Goal: Task Accomplishment & Management: Complete application form

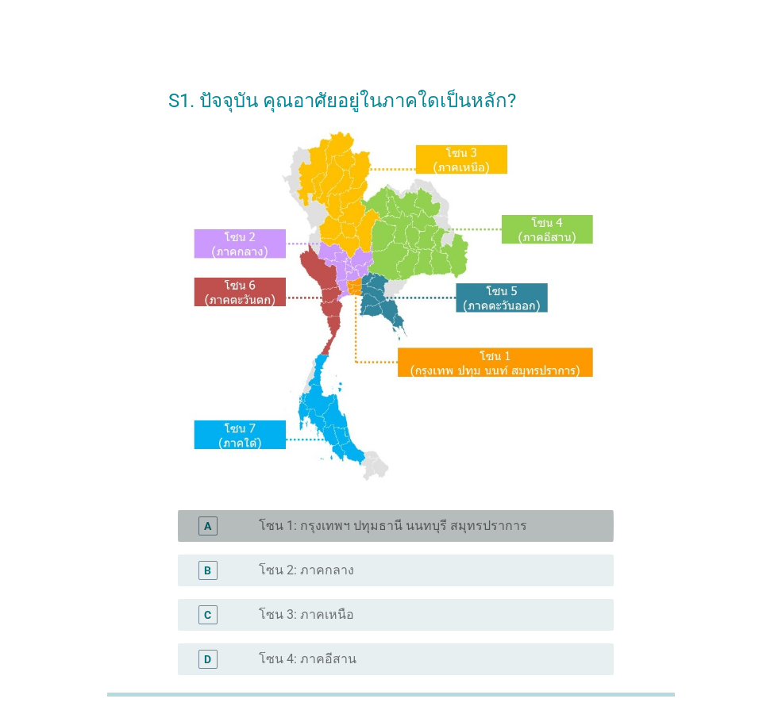
click at [360, 533] on label "โซน 1: กรุงเทพฯ ปทุมธานี นนทบุรี สมุทรปราการ" at bounding box center [393, 526] width 268 height 16
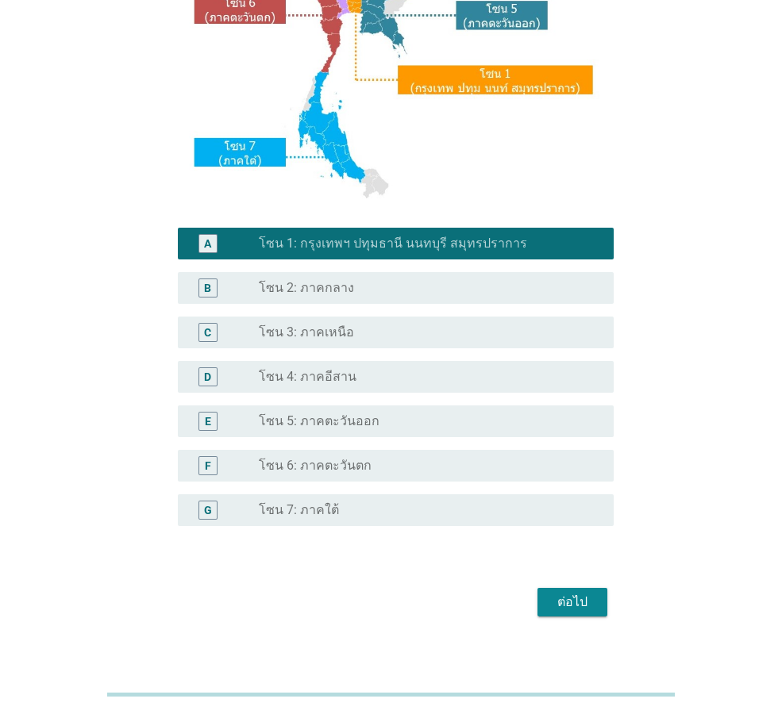
scroll to position [298, 0]
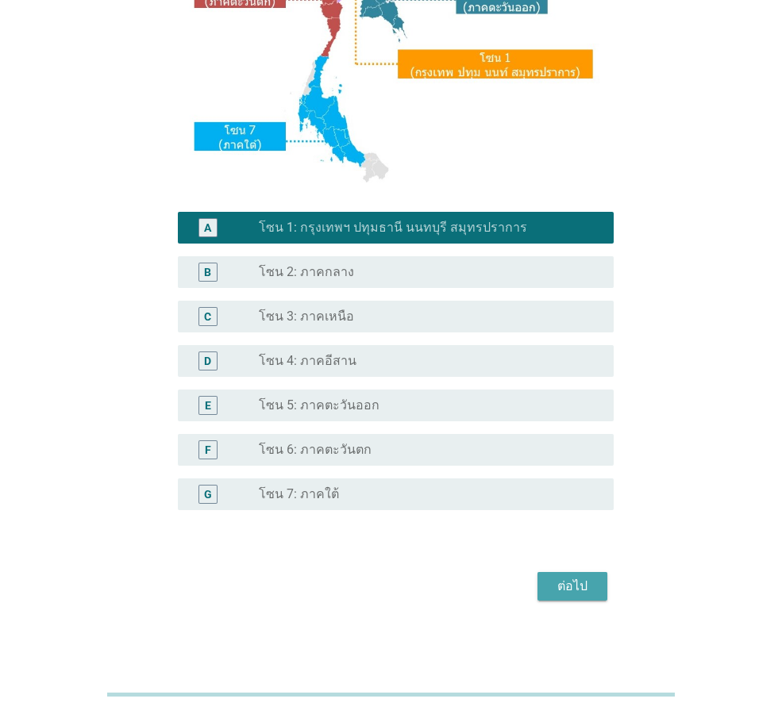
click at [590, 595] on div "ต่อไป" at bounding box center [572, 586] width 44 height 19
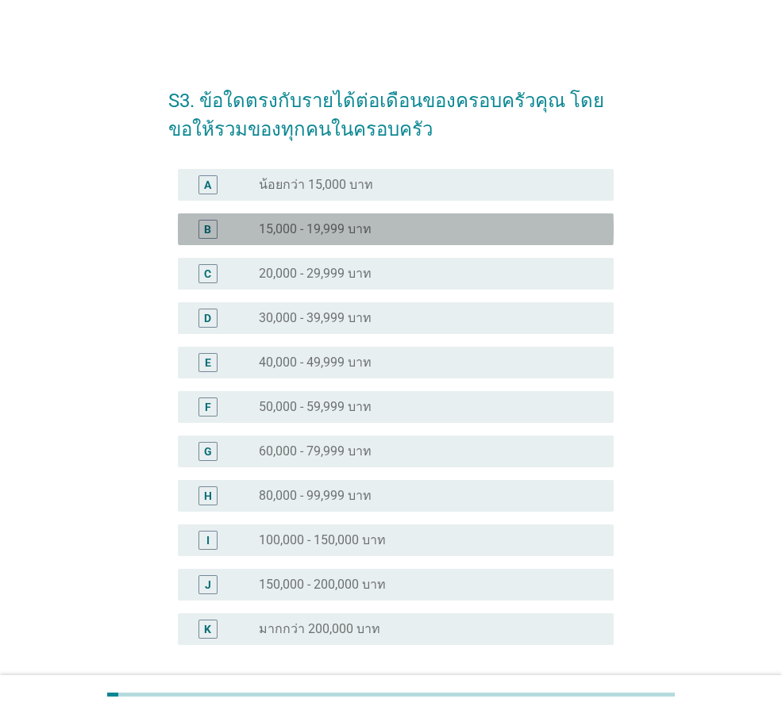
click at [383, 230] on div "radio_button_unchecked 15,000 - 19,999 บาท" at bounding box center [423, 229] width 329 height 16
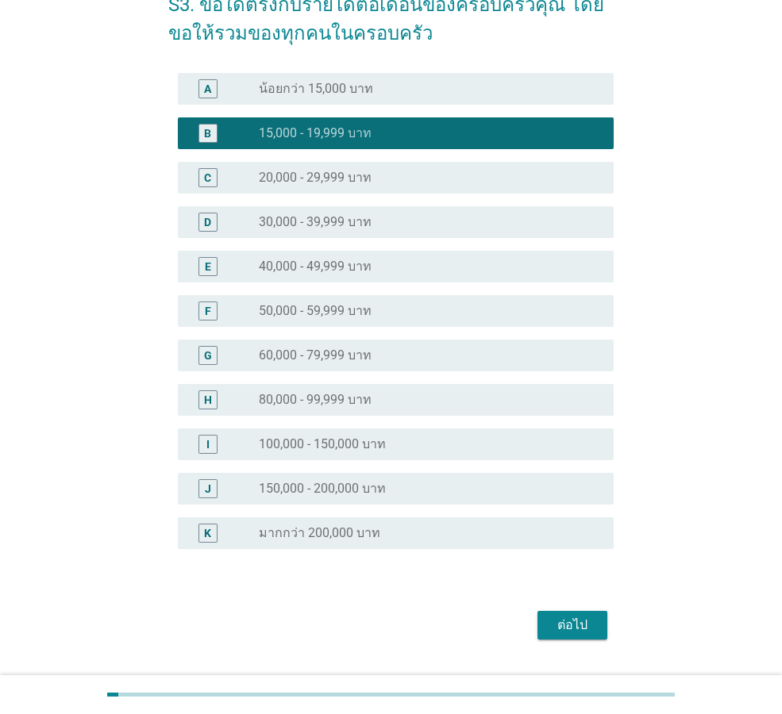
scroll to position [135, 0]
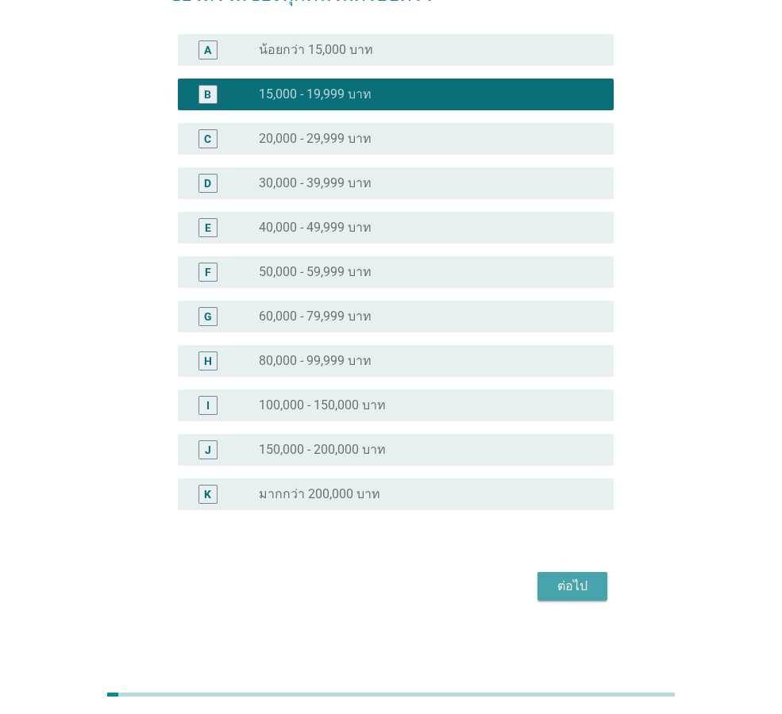
click at [587, 583] on div "ต่อไป" at bounding box center [572, 586] width 44 height 19
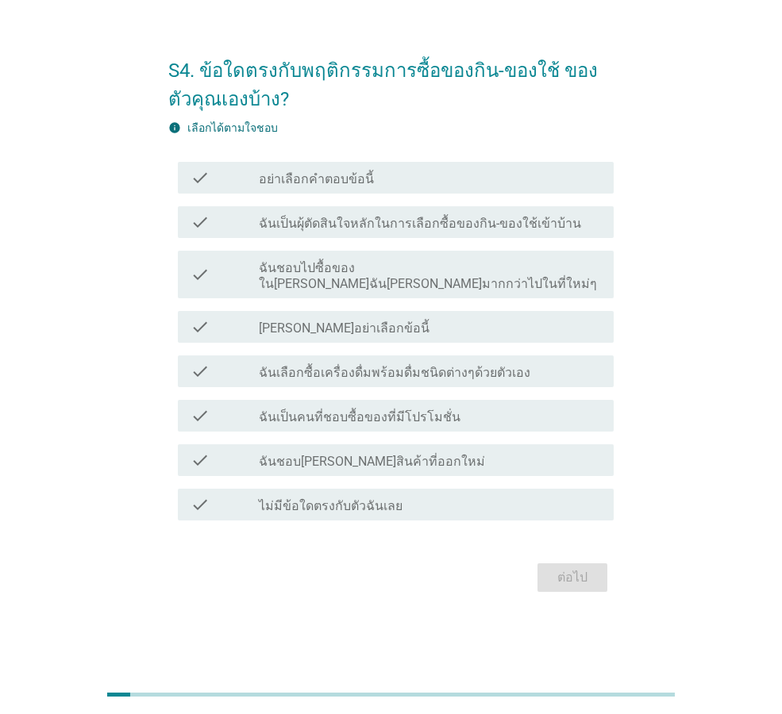
scroll to position [0, 0]
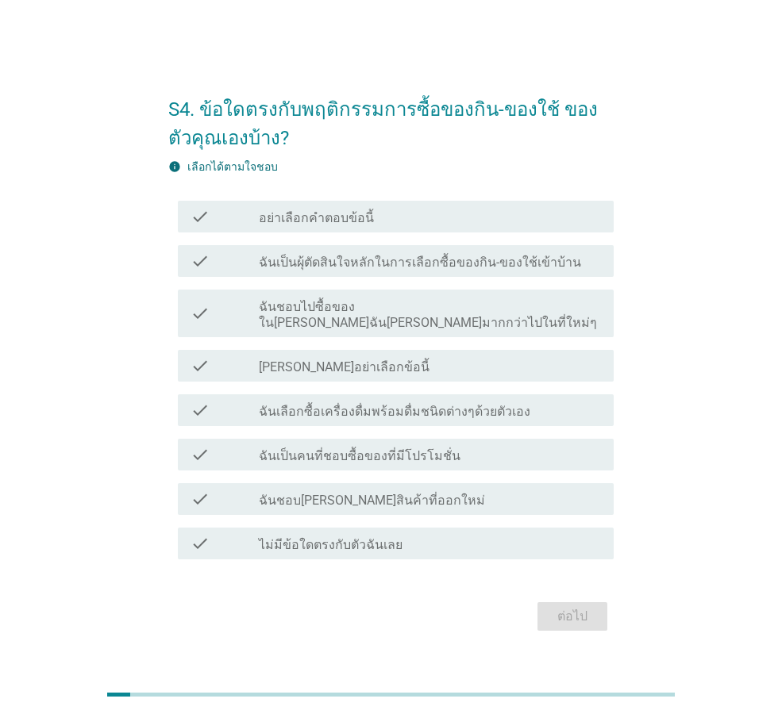
click at [336, 226] on label "อย่าเลือกคำตอบข้อนี้" at bounding box center [316, 218] width 115 height 16
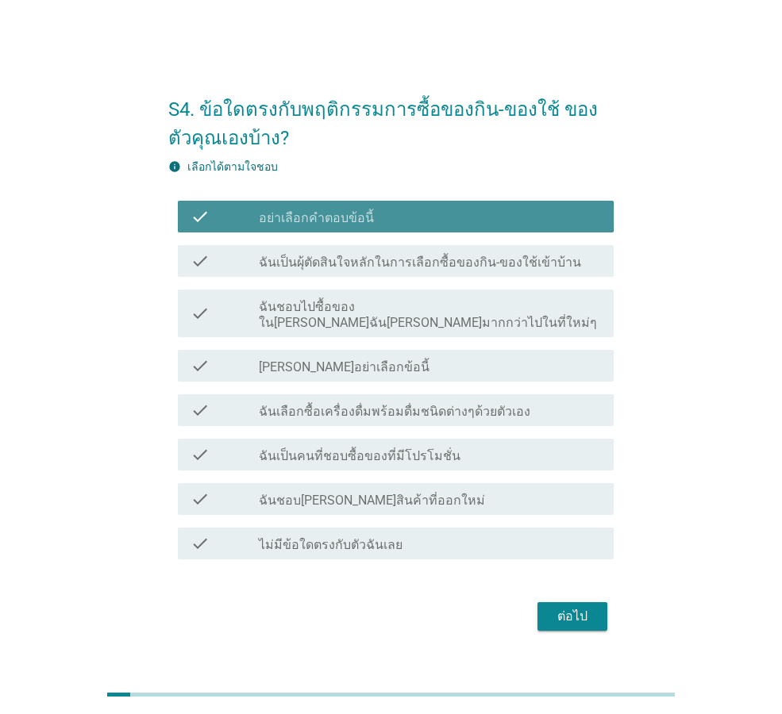
click at [349, 226] on label "อย่าเลือกคำตอบข้อนี้" at bounding box center [316, 218] width 115 height 16
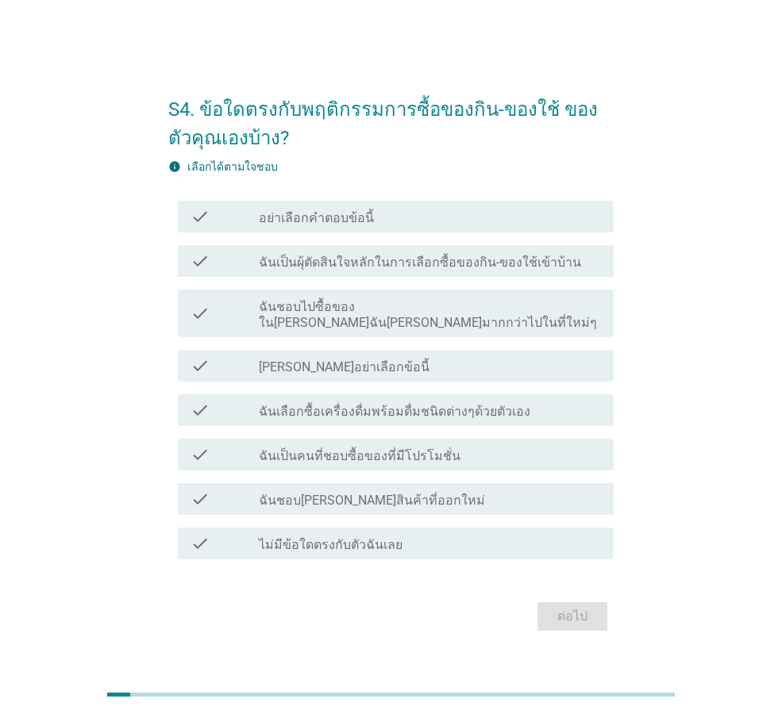
click at [381, 265] on label "ฉันเป็นผุ้ตัดสินใจหลักในการเลือกซื้อของกิน-ของใช้เข้าบ้าน" at bounding box center [420, 263] width 322 height 16
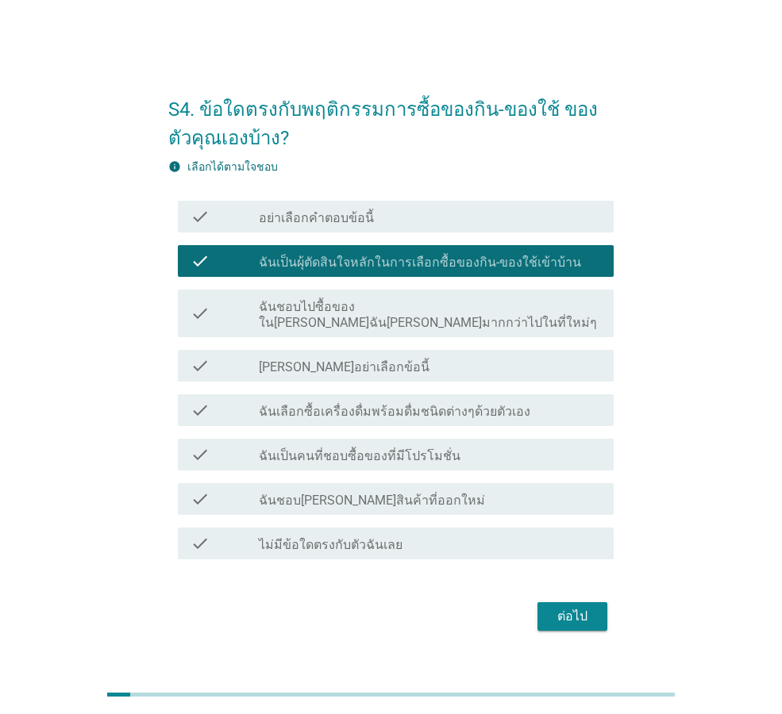
click at [381, 303] on div "check_box_outline_blank ฉันชอบไปซื้อของใน[PERSON_NAME]ฉัน[PERSON_NAME]มากกว่าไป…" at bounding box center [430, 313] width 342 height 35
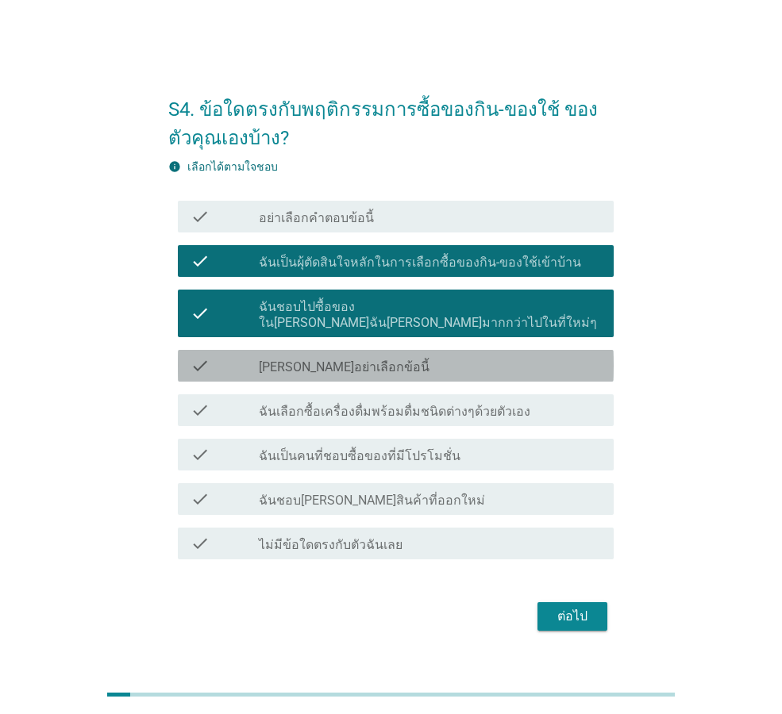
click at [383, 365] on div "check_box_outline_blank [PERSON_NAME]อย่าเลือกข้อนี้" at bounding box center [430, 365] width 342 height 19
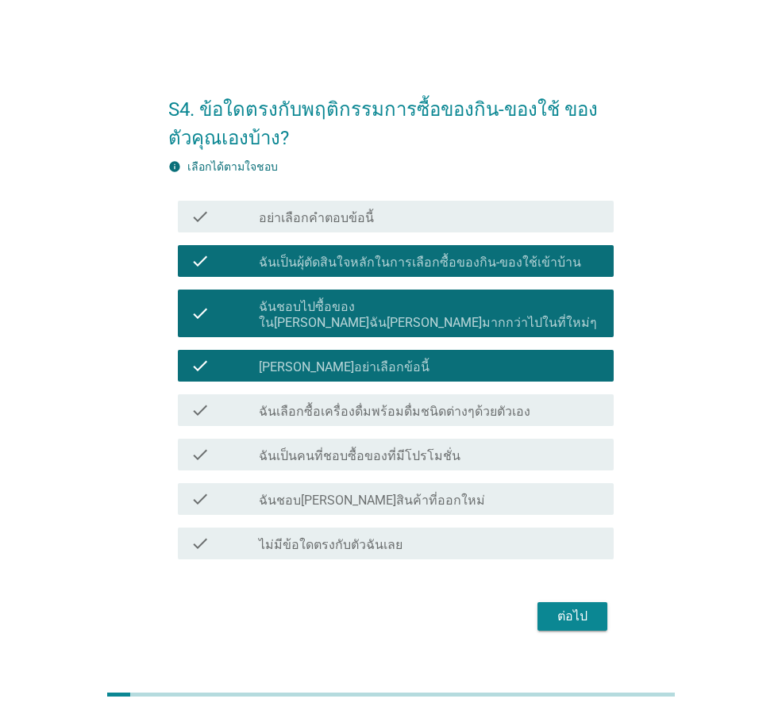
click at [371, 409] on label "ฉันเลือกซื้อเครื่องดื่มพร้อมดื่มชนิดต่างๆด้วยตัวเอง" at bounding box center [394, 412] width 271 height 16
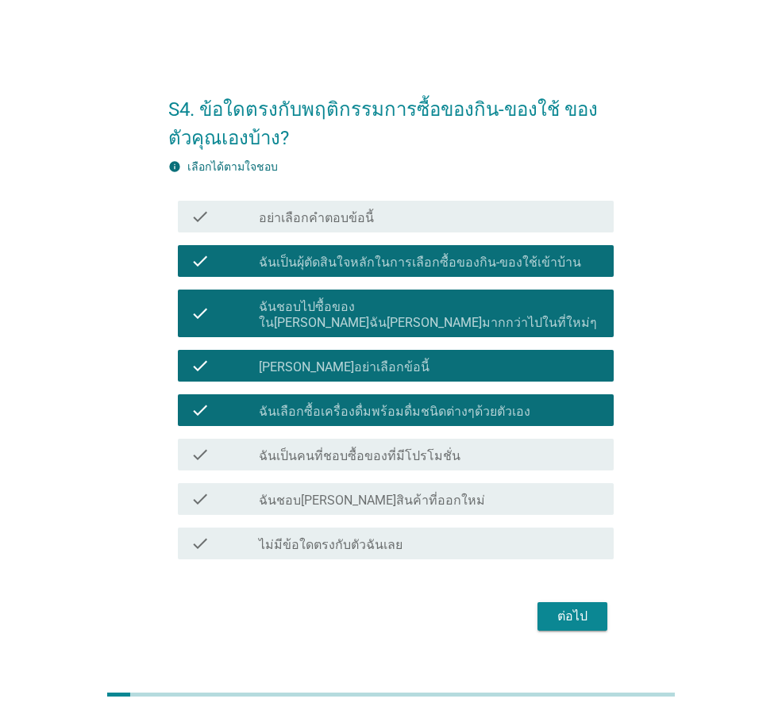
click at [371, 466] on div "check check_box_outline_blank ฉันเป็นคนที่ชอบซื้อของที่มีโปรโมชั่น" at bounding box center [390, 455] width 445 height 44
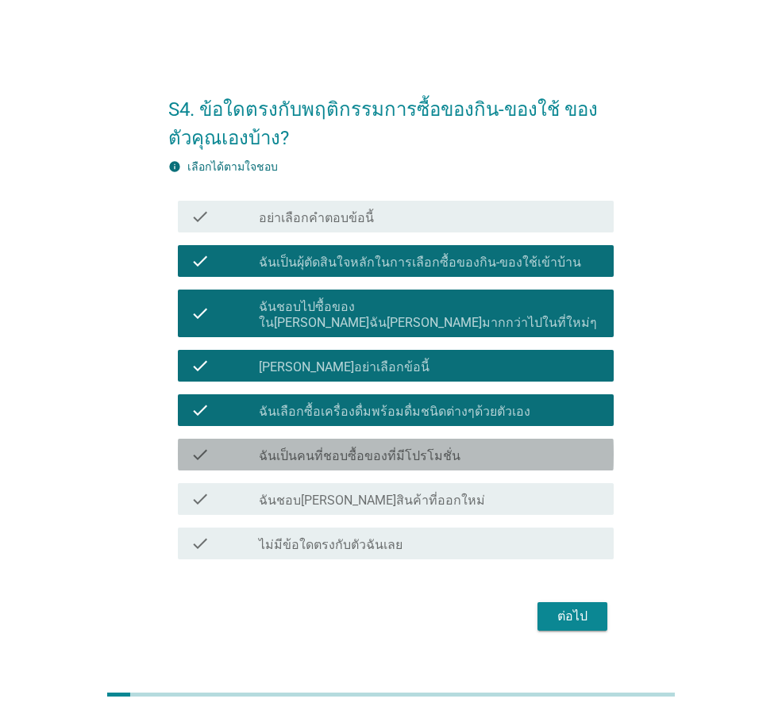
click at [354, 445] on div "check_box_outline_blank ฉันเป็นคนที่ชอบซื้อของที่มีโปรโมชั่น" at bounding box center [430, 454] width 342 height 19
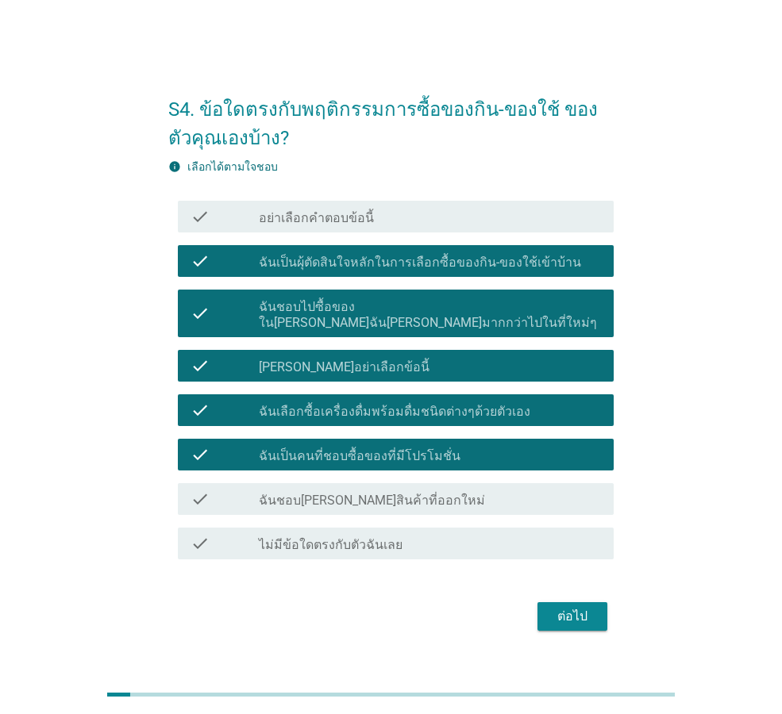
click at [353, 490] on div "check_box_outline_blank ฉันชอบ[PERSON_NAME]สินค้าที่ออกใหม่" at bounding box center [430, 499] width 342 height 19
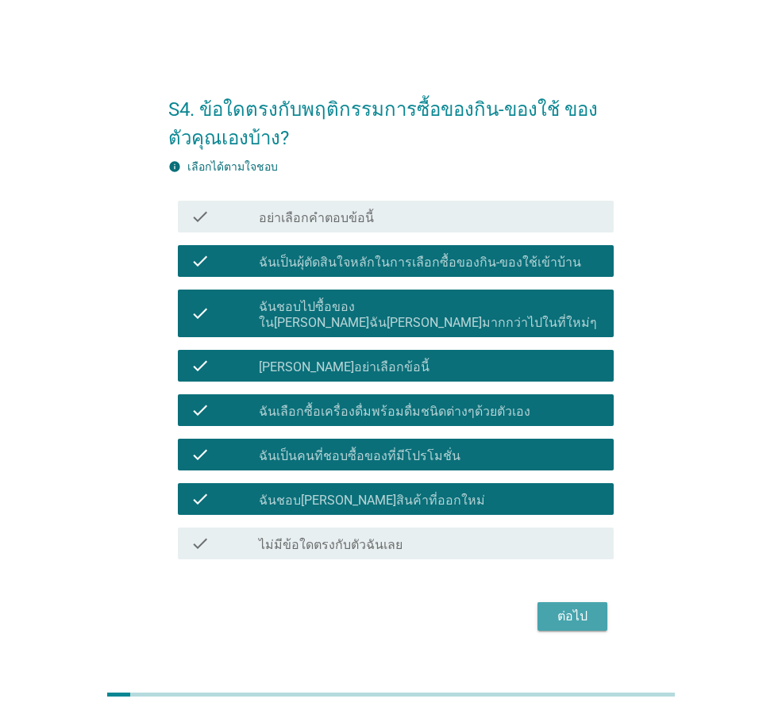
click at [587, 607] on div "ต่อไป" at bounding box center [572, 616] width 44 height 19
